Goal: Information Seeking & Learning: Learn about a topic

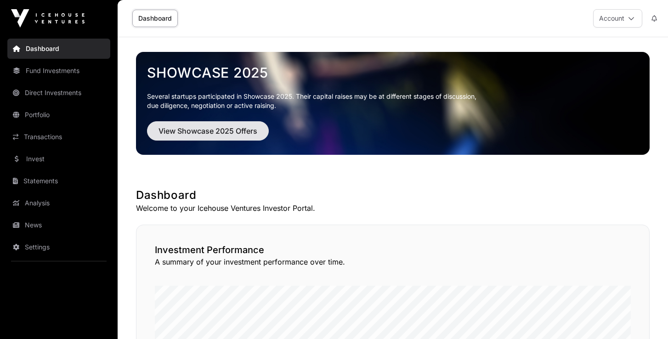
click at [225, 130] on span "View Showcase 2025 Offers" at bounding box center [207, 130] width 99 height 11
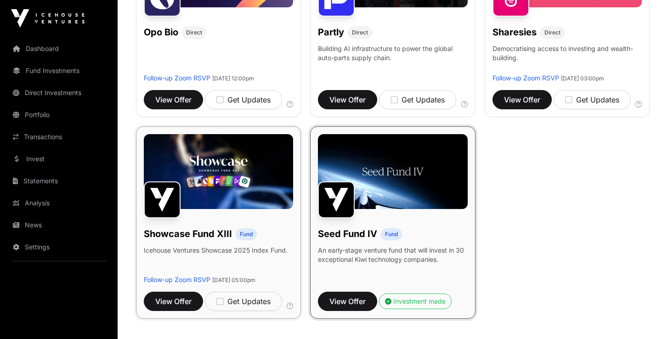
scroll to position [636, 0]
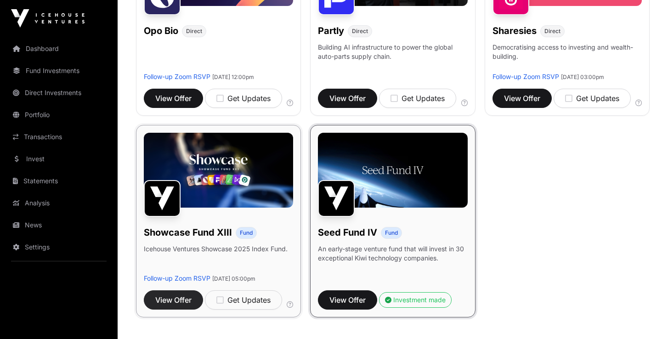
click at [173, 305] on span "View Offer" at bounding box center [173, 299] width 36 height 11
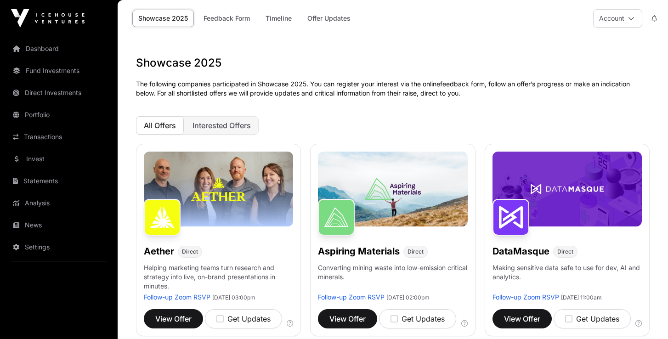
scroll to position [636, 0]
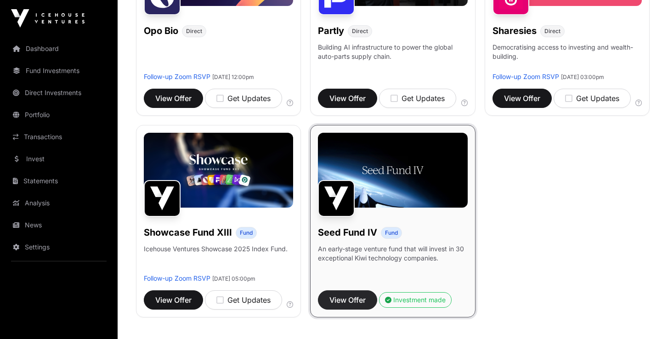
click at [351, 298] on span "View Offer" at bounding box center [347, 299] width 36 height 11
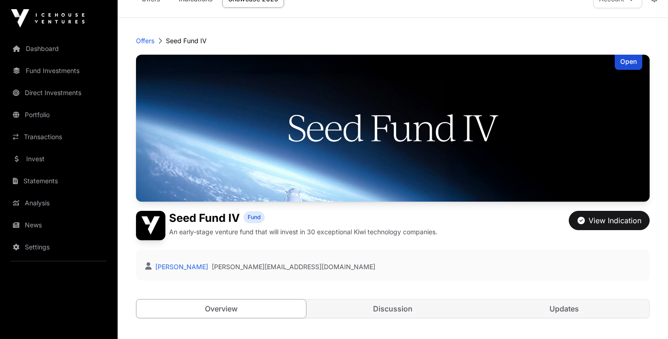
scroll to position [6, 0]
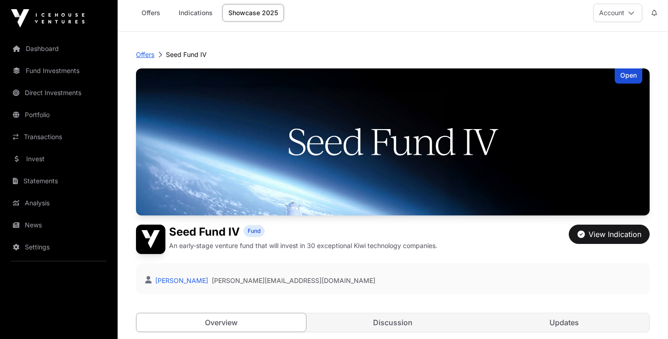
click at [146, 55] on p "Offers" at bounding box center [145, 54] width 18 height 9
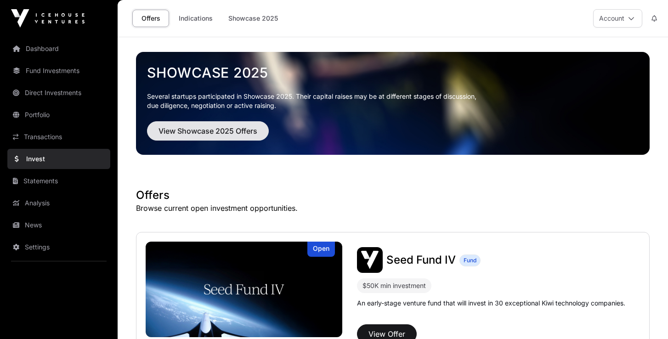
click at [207, 131] on span "View Showcase 2025 Offers" at bounding box center [207, 130] width 99 height 11
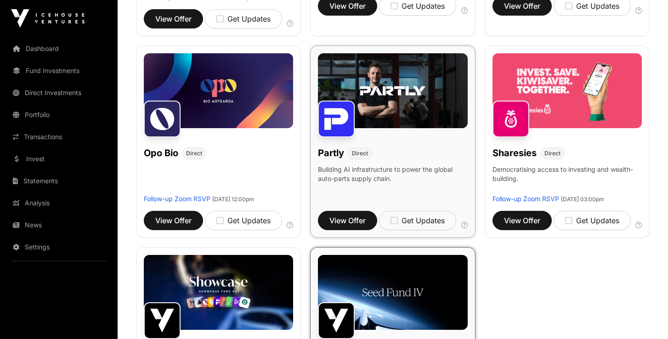
scroll to position [517, 0]
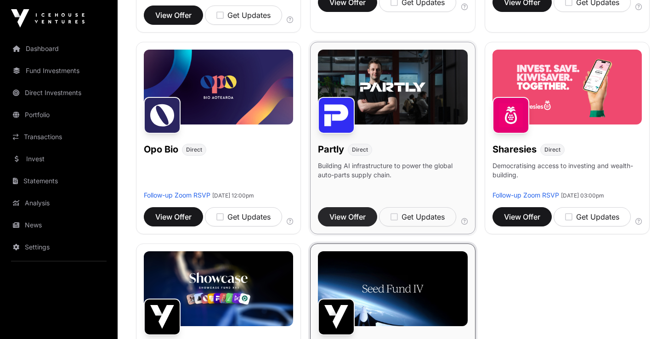
click at [346, 211] on span "View Offer" at bounding box center [347, 216] width 36 height 11
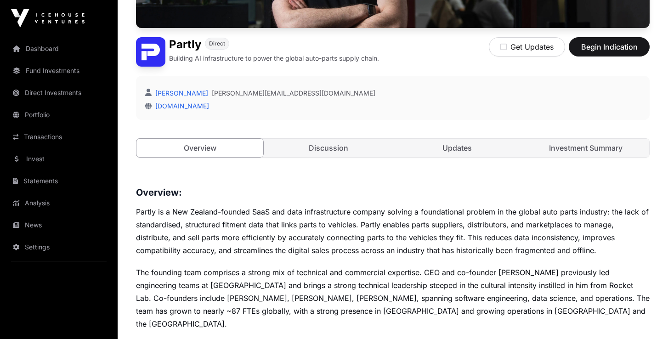
scroll to position [199, 0]
click at [337, 152] on link "Discussion" at bounding box center [328, 148] width 127 height 18
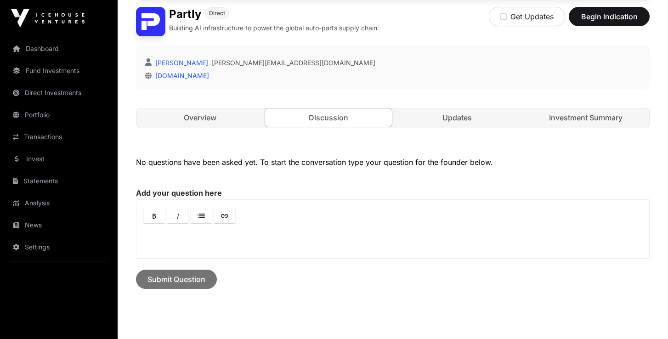
scroll to position [222, 0]
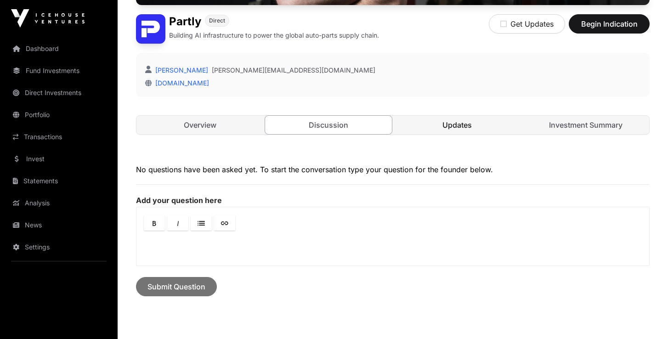
click at [460, 128] on link "Updates" at bounding box center [456, 125] width 127 height 18
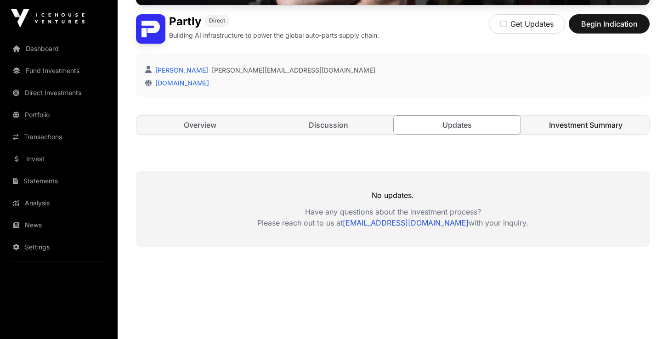
click at [573, 123] on link "Investment Summary" at bounding box center [585, 125] width 127 height 18
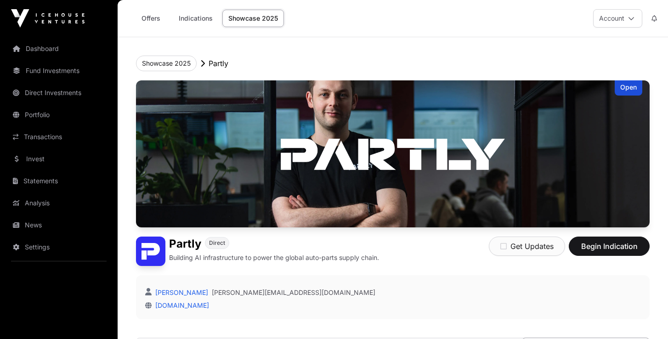
click at [502, 246] on icon "button" at bounding box center [503, 245] width 6 height 7
click at [161, 64] on button "Showcase 2025" at bounding box center [166, 64] width 61 height 16
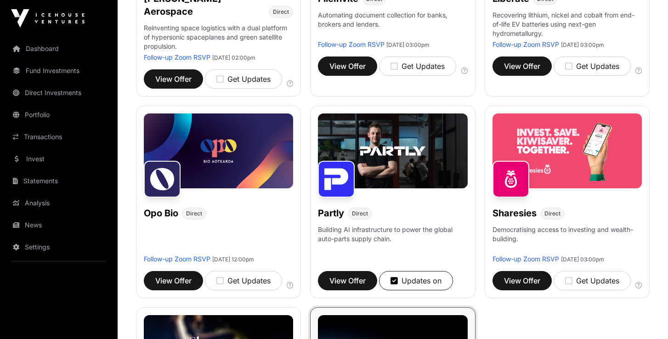
scroll to position [454, 0]
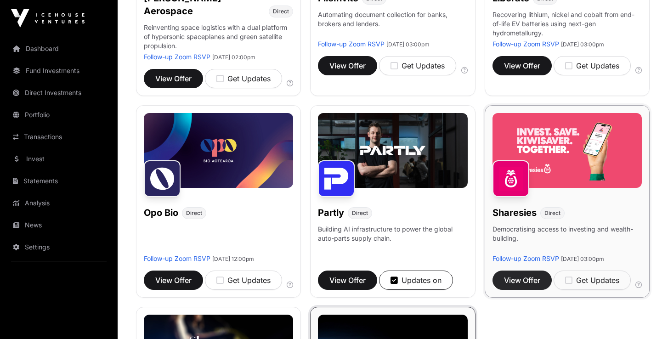
click at [517, 276] on span "View Offer" at bounding box center [522, 280] width 36 height 11
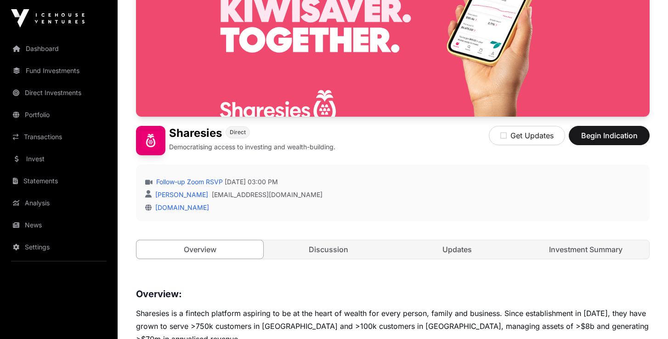
scroll to position [110, 0]
click at [505, 135] on icon "button" at bounding box center [503, 135] width 6 height 7
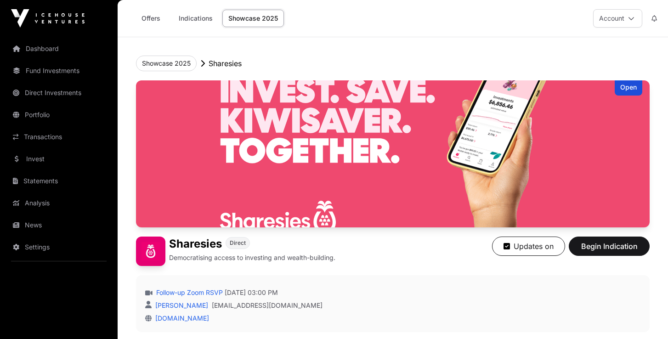
scroll to position [0, 0]
click at [158, 62] on button "Showcase 2025" at bounding box center [166, 64] width 61 height 16
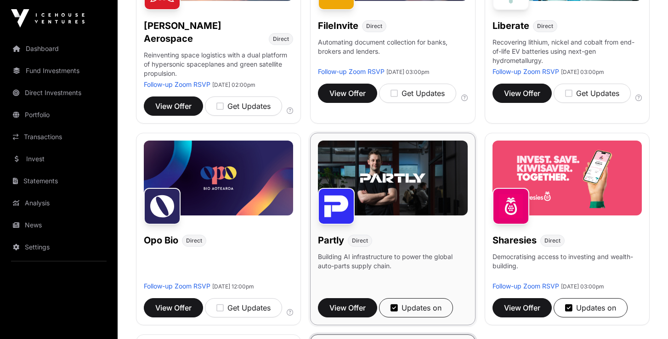
scroll to position [426, 0]
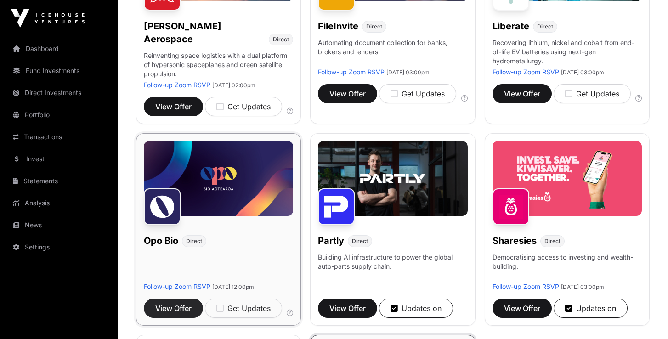
click at [172, 303] on span "View Offer" at bounding box center [173, 308] width 36 height 11
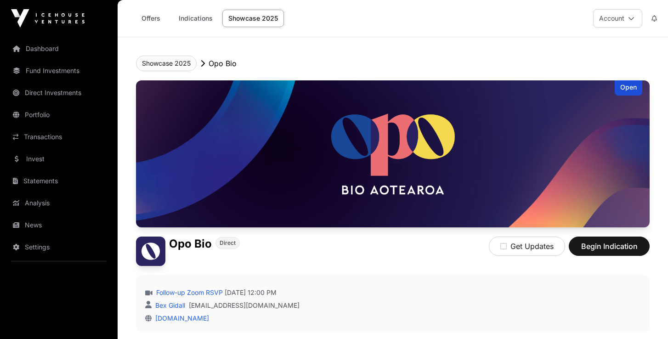
click at [167, 64] on button "Showcase 2025" at bounding box center [166, 64] width 61 height 16
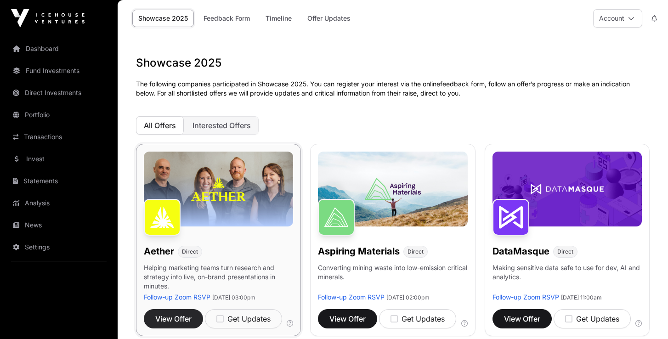
click at [172, 319] on span "View Offer" at bounding box center [173, 318] width 36 height 11
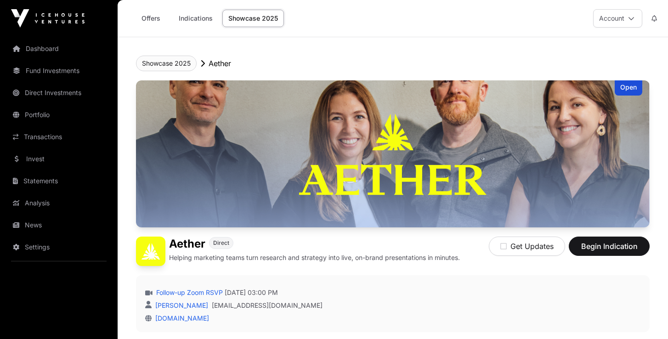
click at [168, 66] on button "Showcase 2025" at bounding box center [166, 64] width 61 height 16
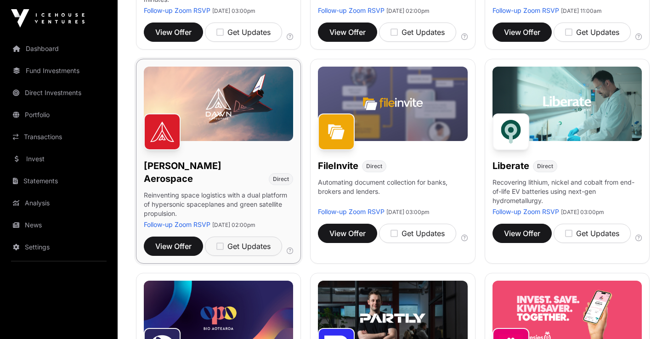
scroll to position [287, 0]
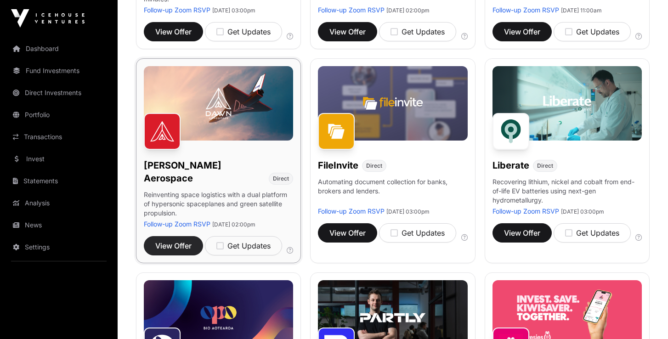
click at [174, 240] on span "View Offer" at bounding box center [173, 245] width 36 height 11
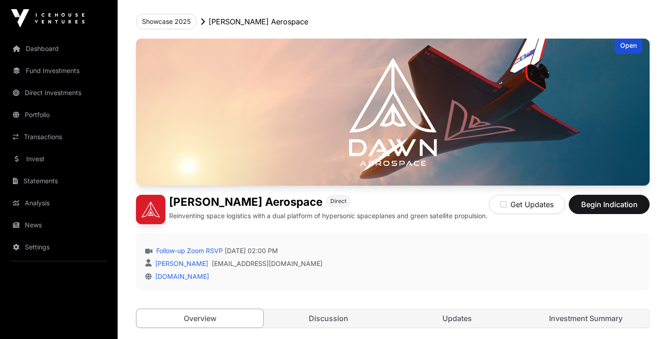
scroll to position [38, 0]
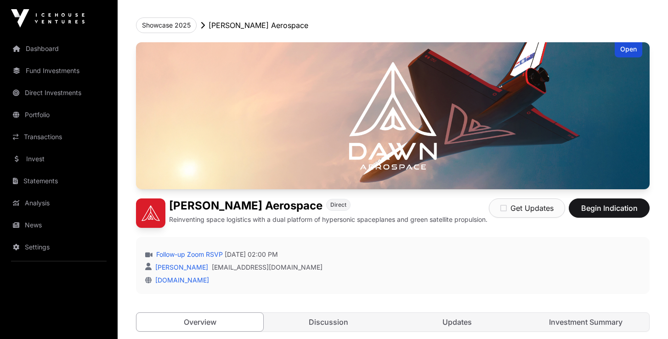
click at [502, 209] on icon "button" at bounding box center [503, 207] width 6 height 7
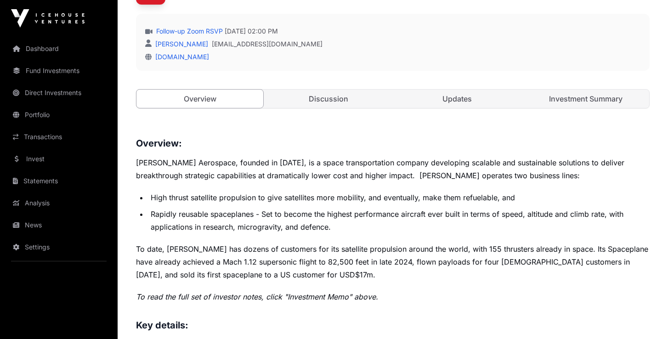
scroll to position [262, 0]
click at [46, 113] on link "Portfolio" at bounding box center [58, 115] width 103 height 20
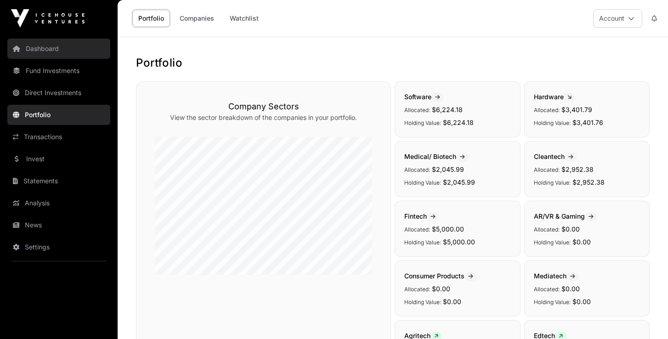
click at [32, 50] on link "Dashboard" at bounding box center [58, 49] width 103 height 20
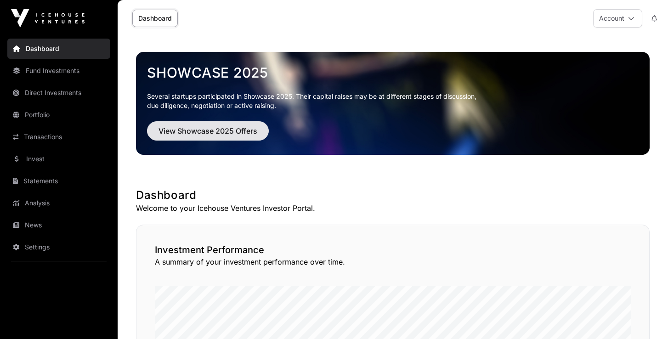
click at [203, 131] on span "View Showcase 2025 Offers" at bounding box center [207, 130] width 99 height 11
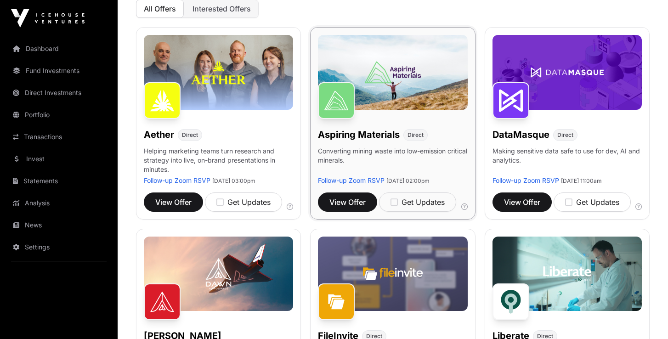
scroll to position [118, 0]
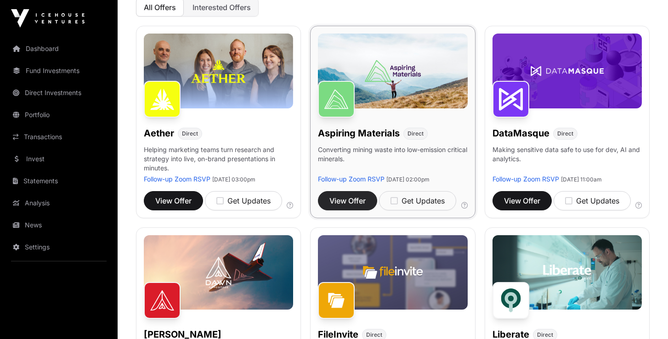
click at [349, 203] on span "View Offer" at bounding box center [347, 200] width 36 height 11
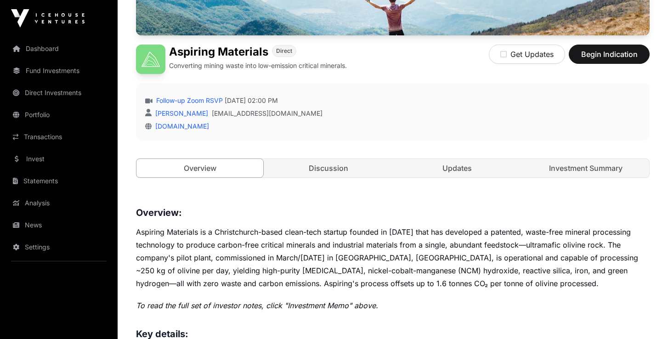
scroll to position [191, 0]
click at [343, 173] on link "Discussion" at bounding box center [328, 168] width 127 height 18
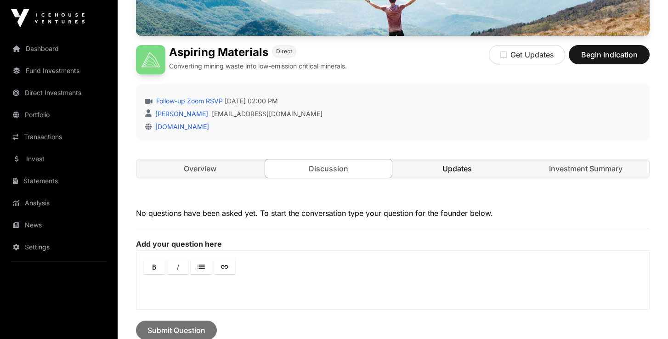
click at [440, 171] on link "Updates" at bounding box center [456, 168] width 127 height 18
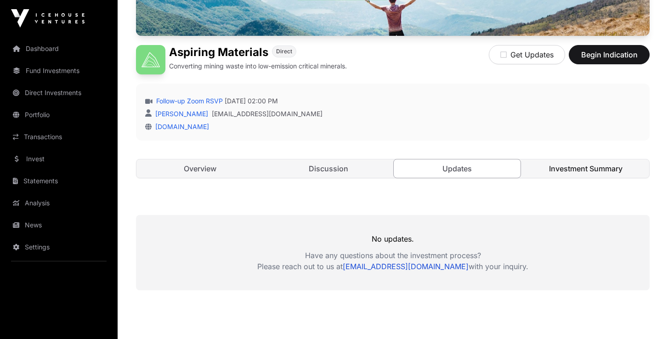
click at [564, 172] on link "Investment Summary" at bounding box center [585, 168] width 127 height 18
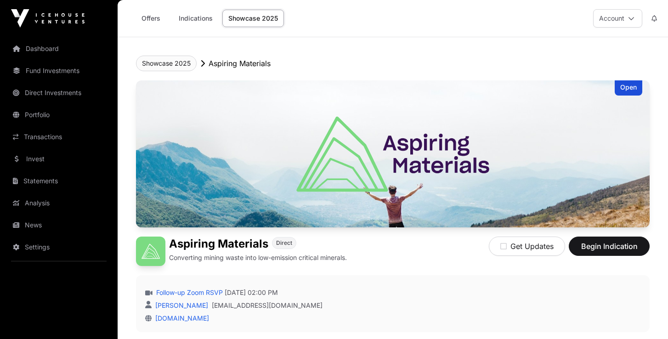
click at [163, 63] on button "Showcase 2025" at bounding box center [166, 64] width 61 height 16
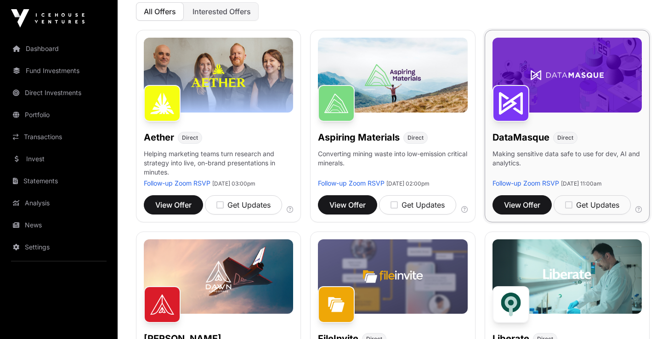
scroll to position [127, 0]
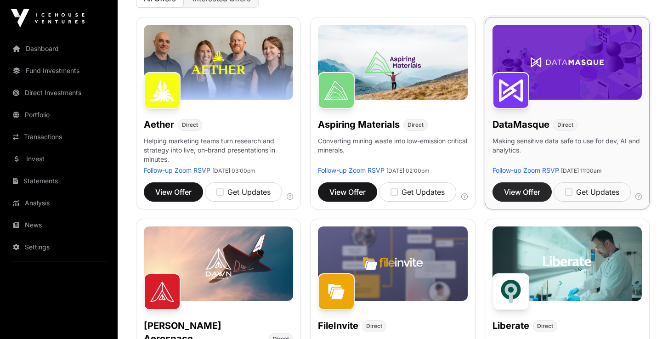
click at [524, 197] on span "View Offer" at bounding box center [522, 191] width 36 height 11
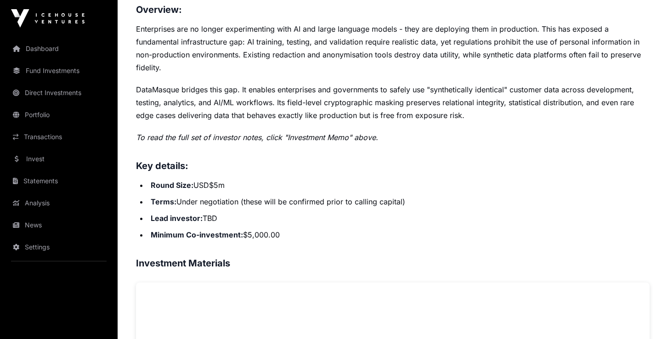
scroll to position [396, 0]
